Goal: Navigation & Orientation: Go to known website

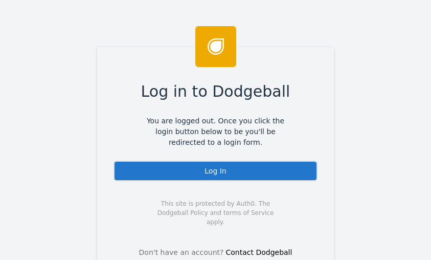
click at [300, 175] on div "Log In" at bounding box center [216, 171] width 204 height 20
click at [202, 169] on div "Log In" at bounding box center [216, 171] width 204 height 20
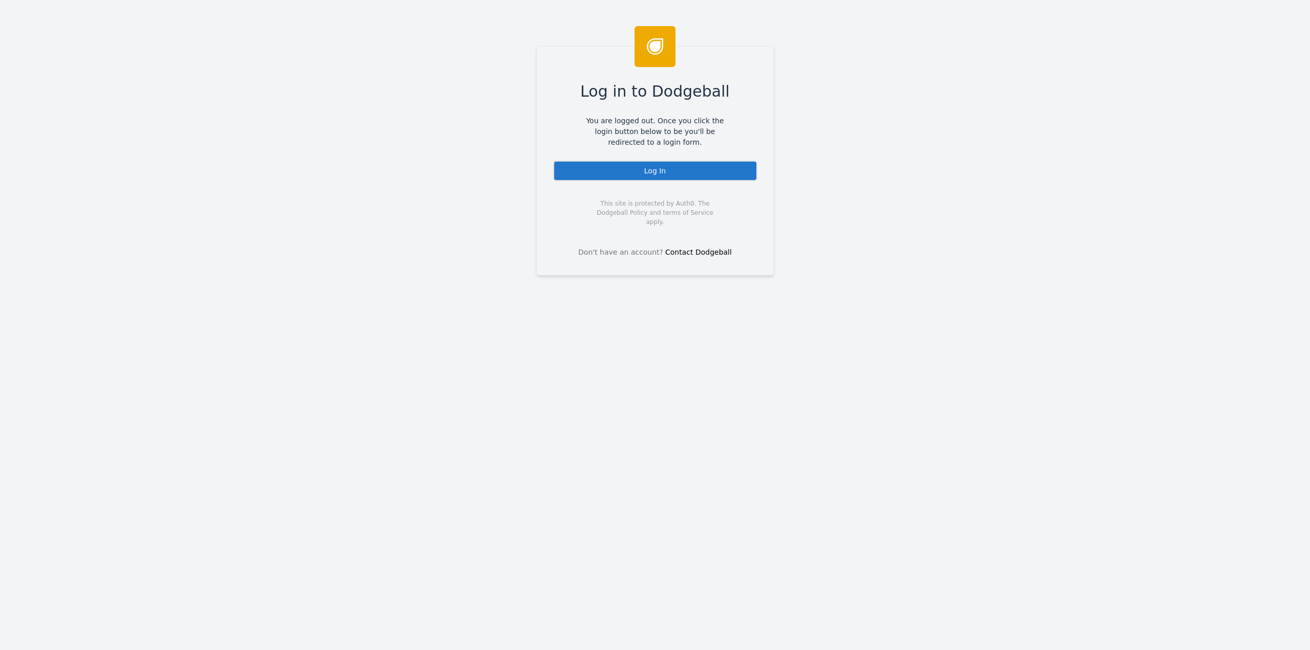
click at [631, 176] on div "Log In" at bounding box center [655, 171] width 204 height 20
click at [598, 170] on div "Log In" at bounding box center [655, 171] width 204 height 20
